Goal: Task Accomplishment & Management: Complete application form

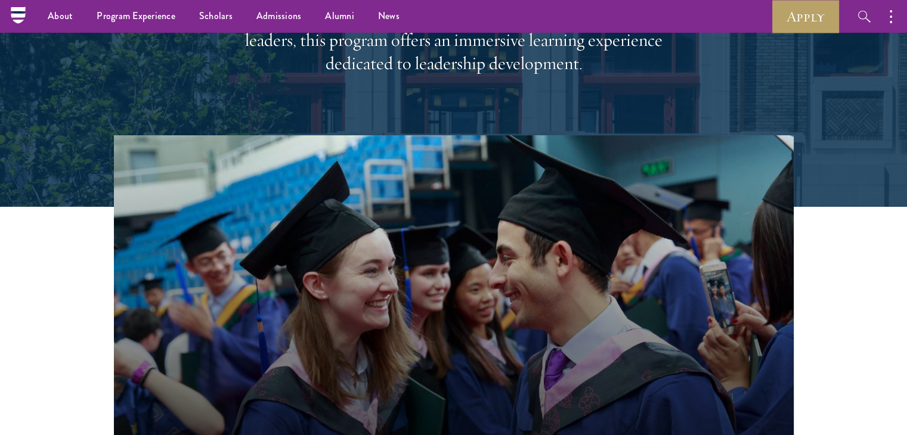
scroll to position [200, 0]
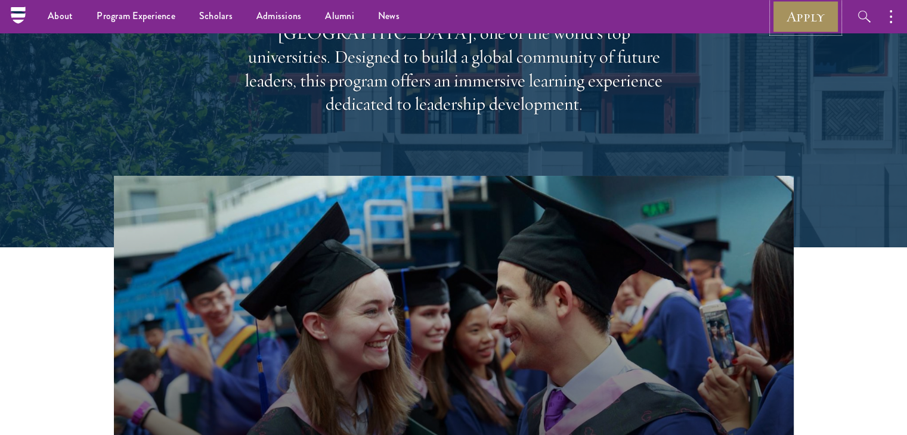
click at [799, 21] on link "Apply" at bounding box center [805, 16] width 67 height 33
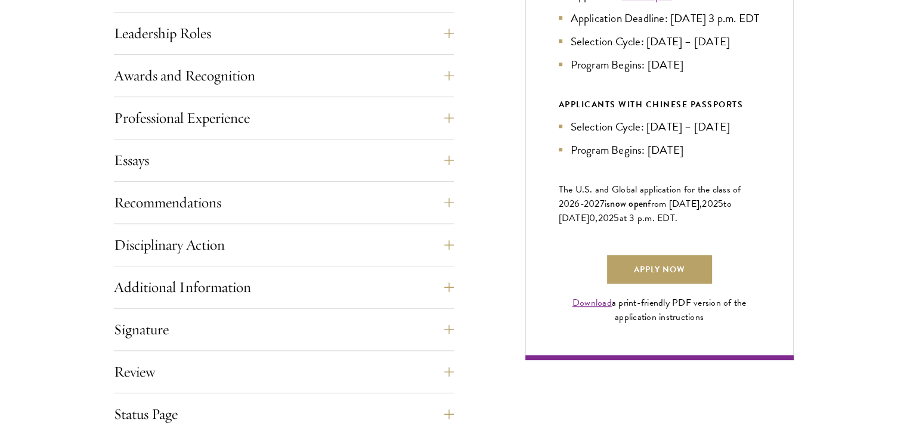
scroll to position [751, 0]
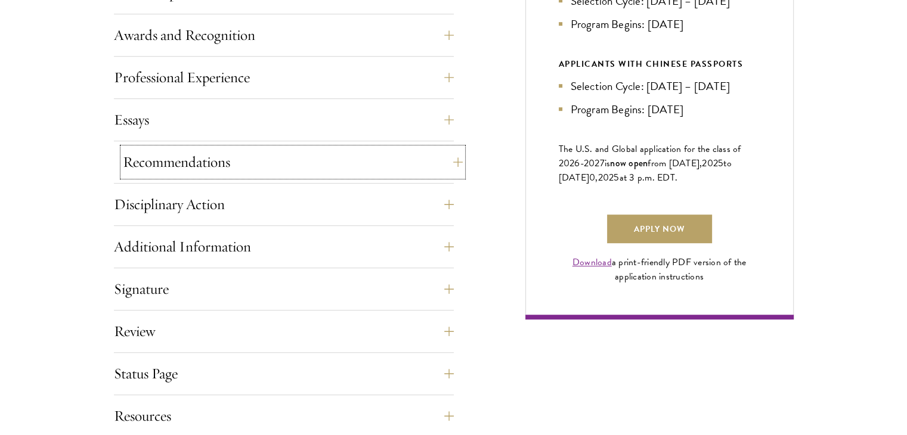
click at [420, 171] on button "Recommendations" at bounding box center [293, 162] width 340 height 29
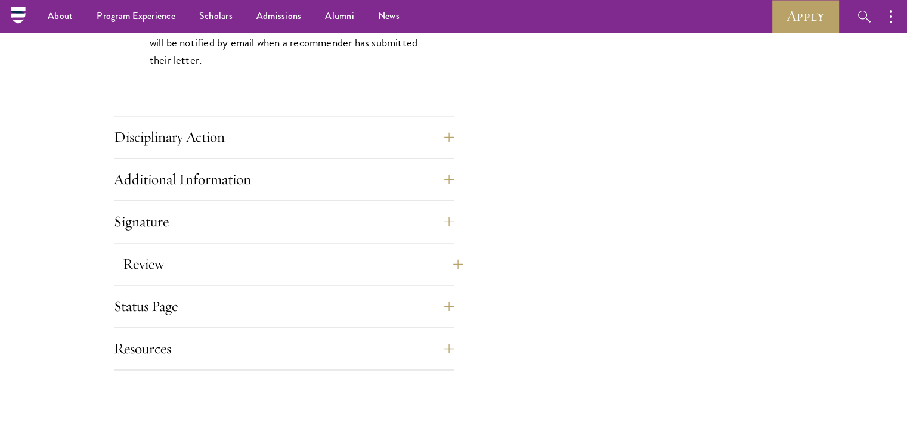
scroll to position [1794, 0]
click at [386, 131] on button "Disciplinary Action" at bounding box center [293, 137] width 340 height 29
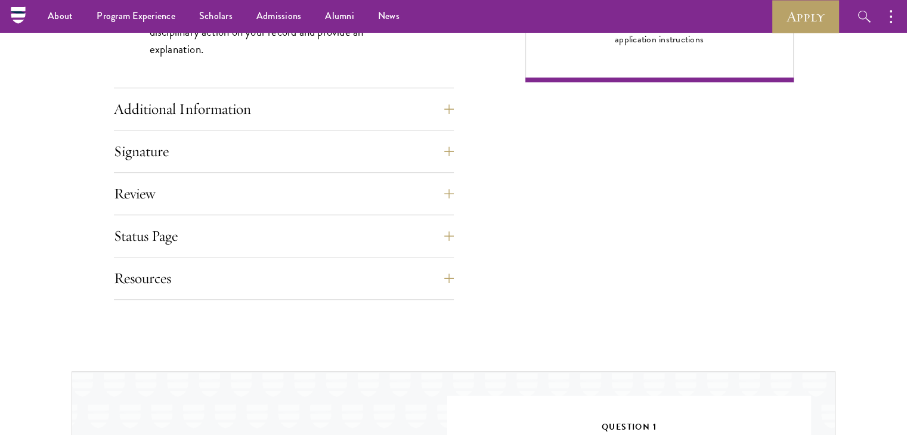
scroll to position [977, 0]
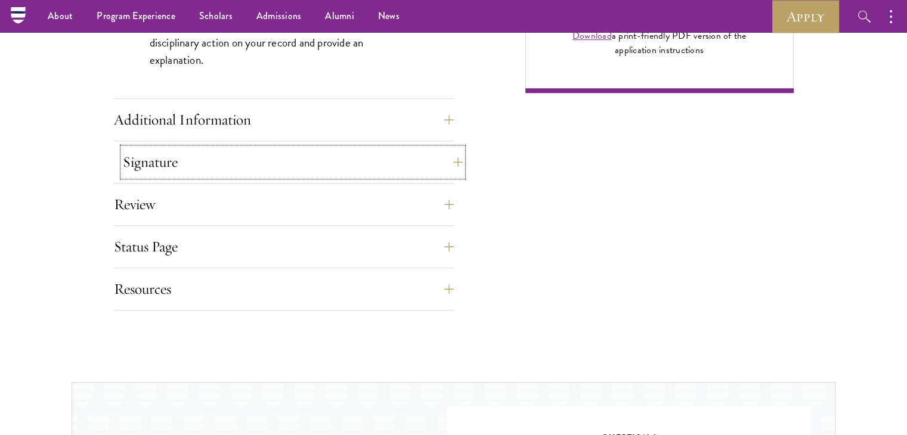
click at [370, 159] on button "Signature" at bounding box center [293, 162] width 340 height 29
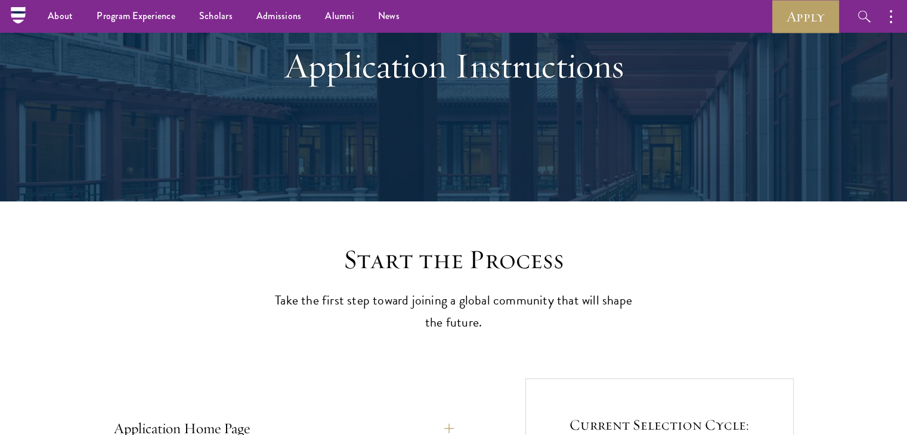
scroll to position [0, 0]
